Goal: Information Seeking & Learning: Learn about a topic

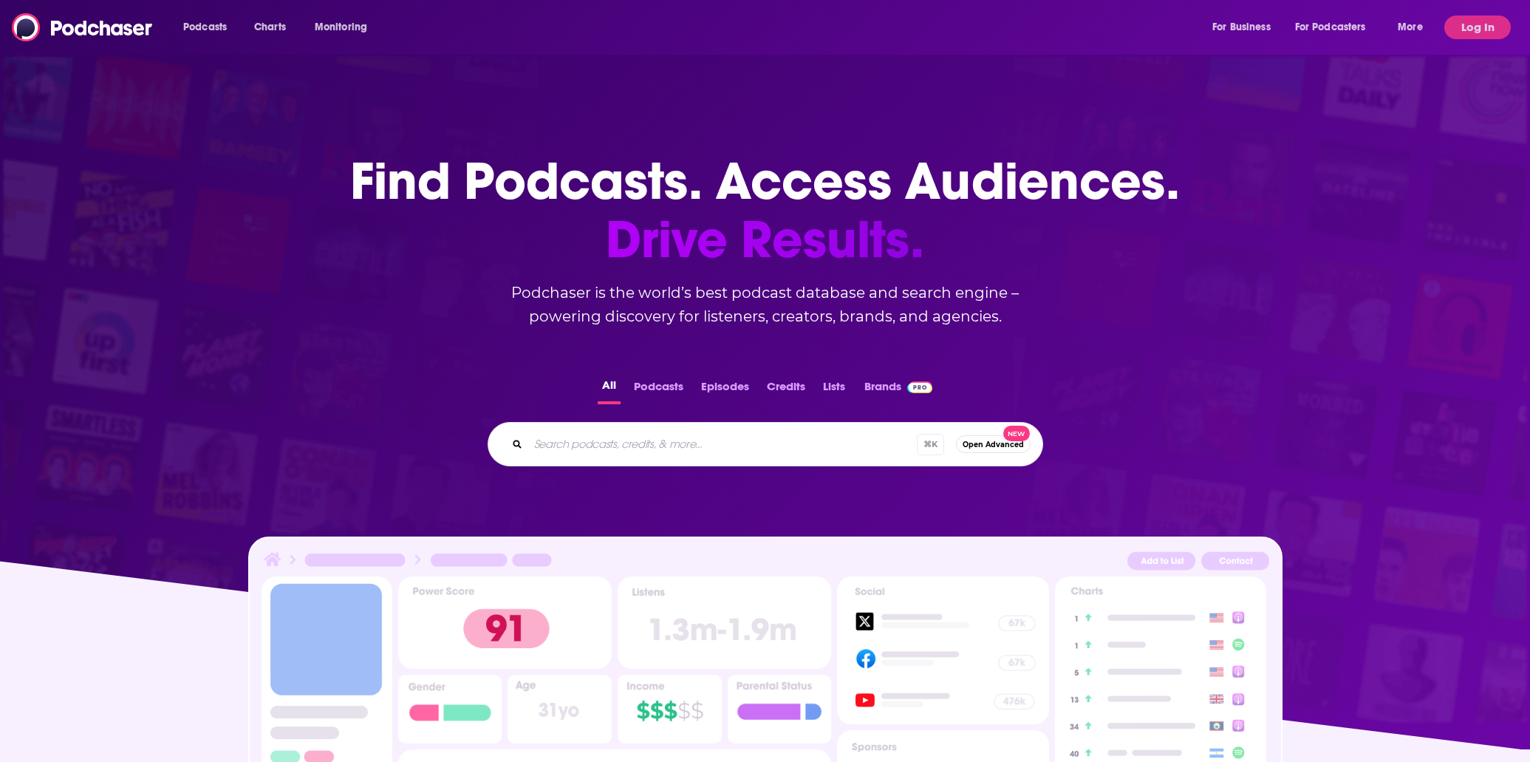
click at [660, 446] on input "Search podcasts, credits, & more..." at bounding box center [722, 444] width 389 height 24
type input "I've had it"
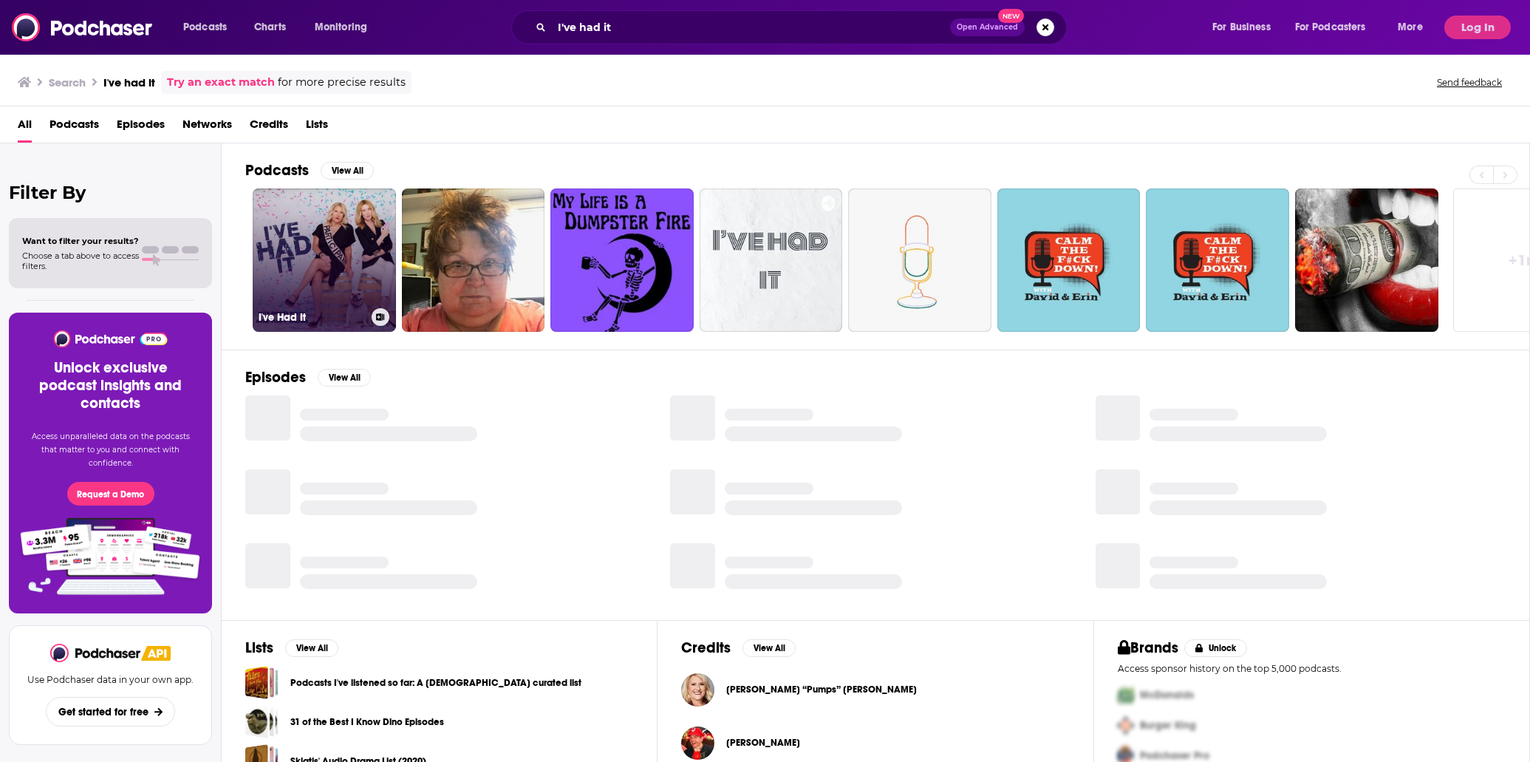
click at [325, 264] on link "I've Had It" at bounding box center [324, 259] width 143 height 143
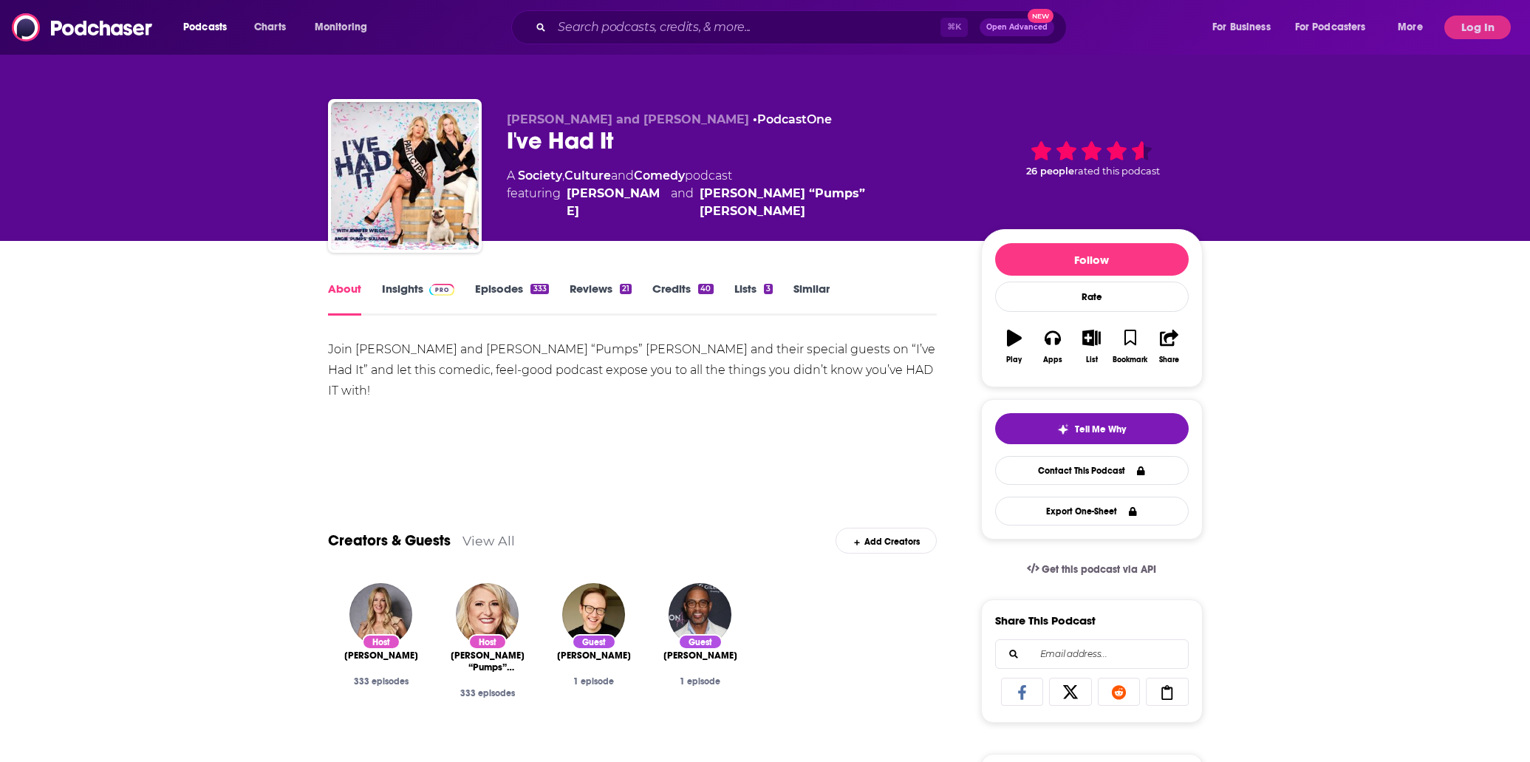
click at [435, 287] on img at bounding box center [442, 290] width 26 height 12
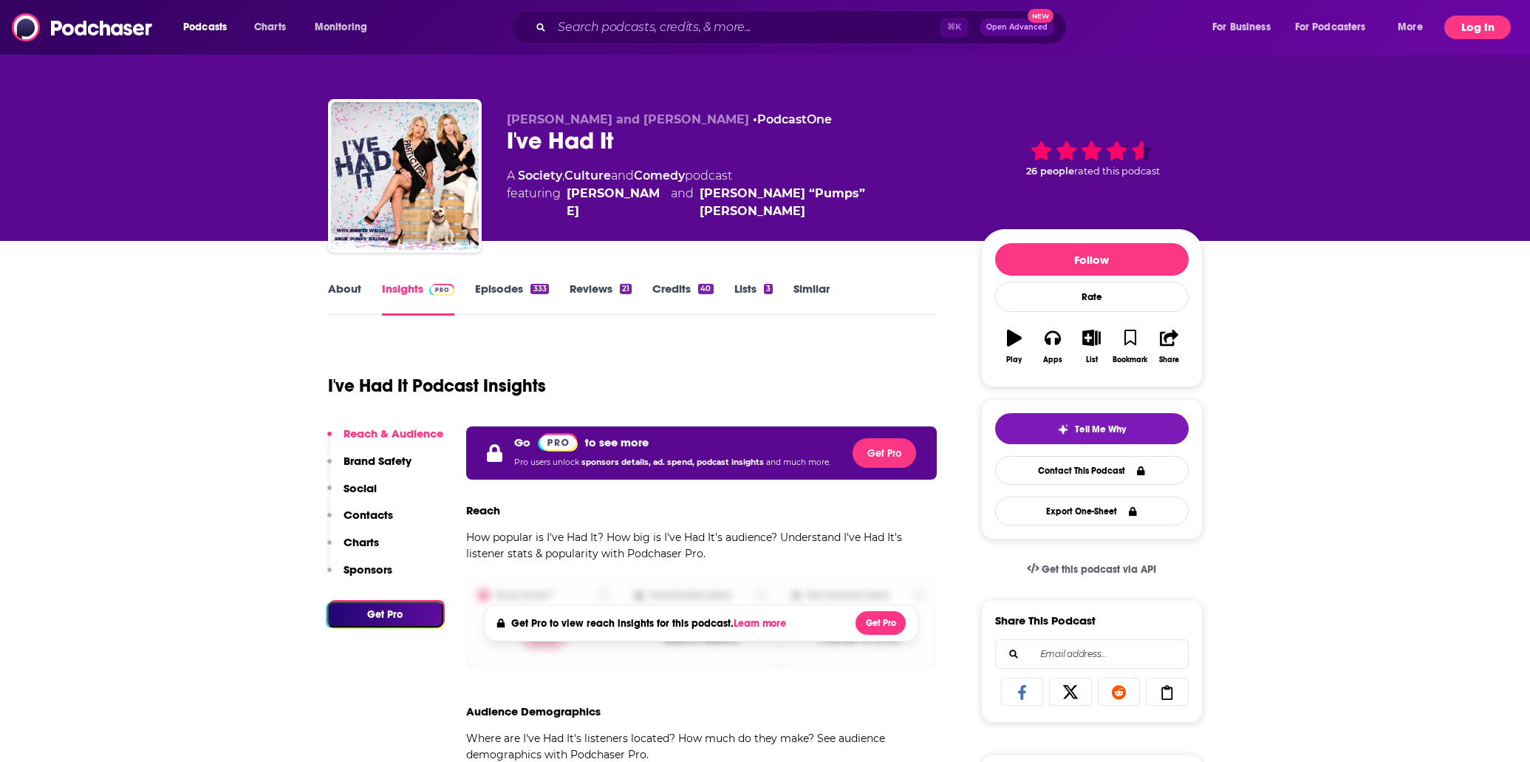
click at [1475, 22] on button "Log In" at bounding box center [1477, 28] width 66 height 24
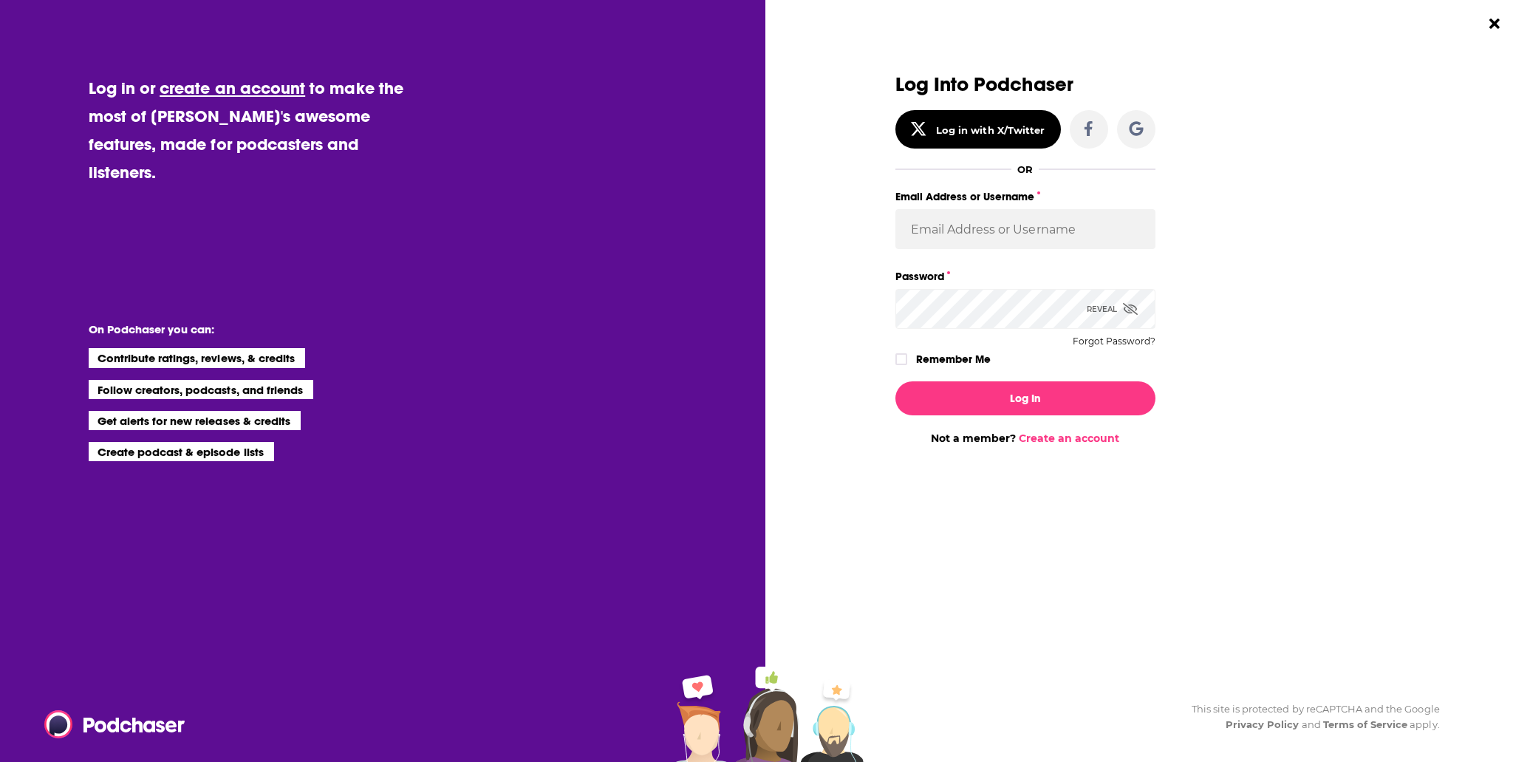
click at [1062, 253] on div "Email Address or Username" at bounding box center [1025, 227] width 260 height 80
click at [1061, 235] on input "Email Address or Username" at bounding box center [1025, 229] width 260 height 40
type input "[PERSON_NAME][EMAIL_ADDRESS][DOMAIN_NAME]"
click at [1031, 394] on button "Log In" at bounding box center [1025, 398] width 260 height 34
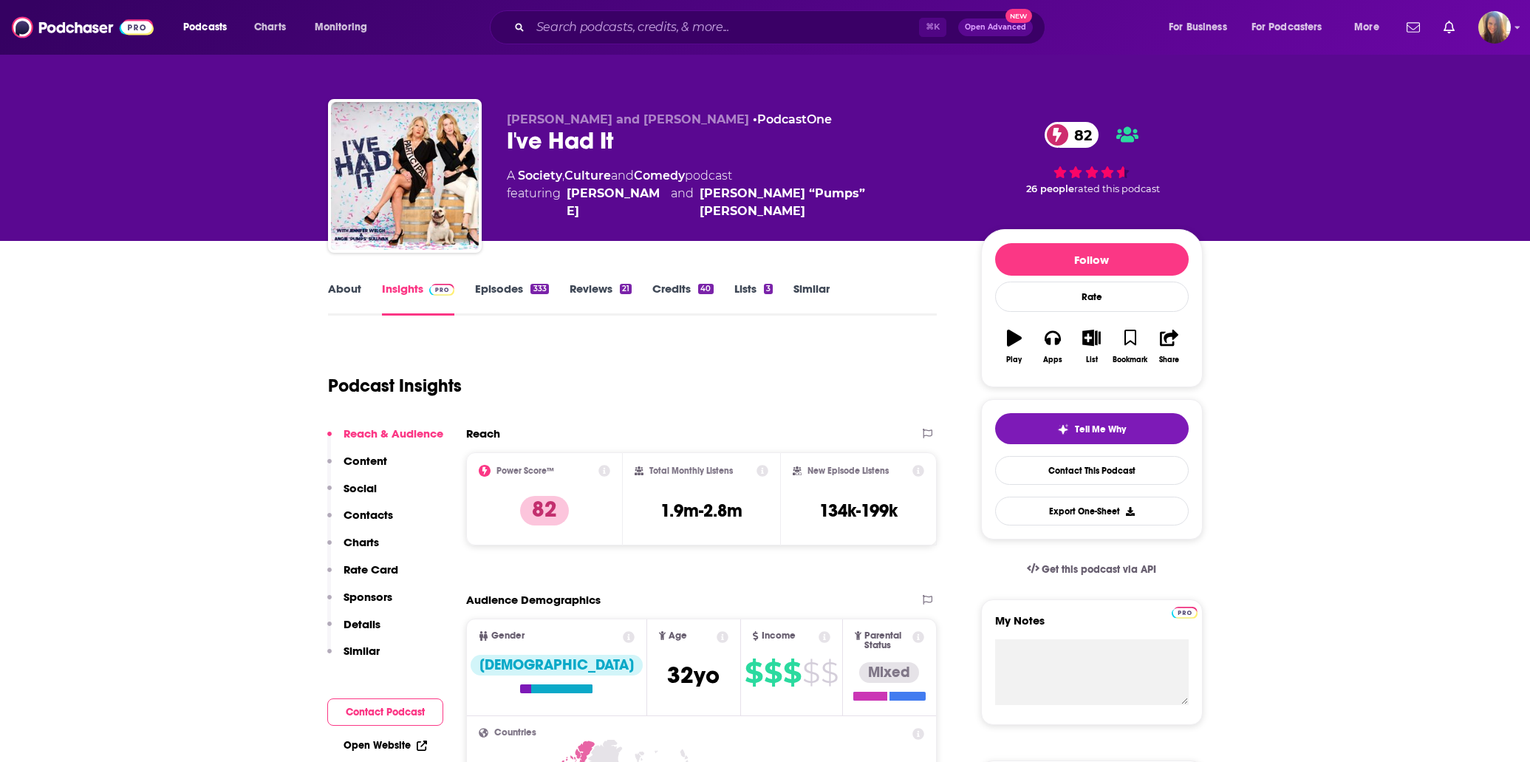
click at [513, 284] on link "Episodes 333" at bounding box center [511, 298] width 73 height 34
